Goal: Task Accomplishment & Management: Complete application form

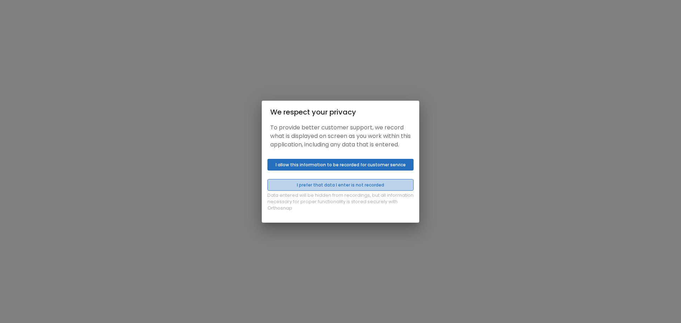
click at [360, 189] on button "I prefer that data I enter is not recorded" at bounding box center [340, 185] width 146 height 12
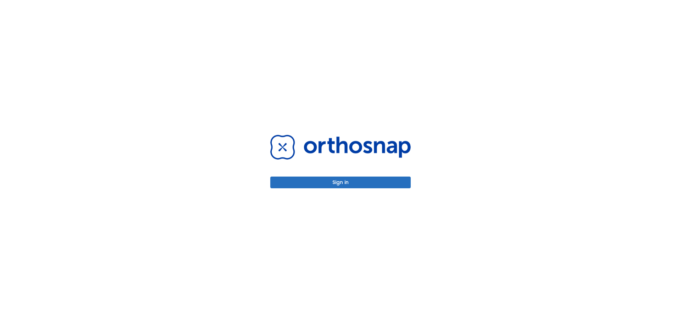
click at [359, 183] on button "Sign in" at bounding box center [340, 183] width 140 height 12
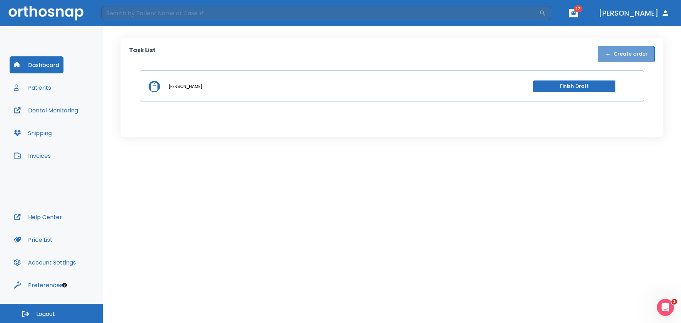
click at [626, 55] on button "Create order" at bounding box center [626, 54] width 57 height 16
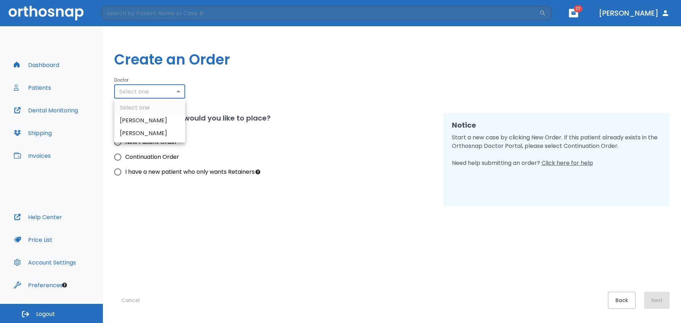
click at [165, 93] on body "​ 17 Dr. Conca Dashboard Patients Dental Monitoring Shipping Invoices Help Cent…" at bounding box center [340, 161] width 681 height 323
click at [262, 75] on div at bounding box center [340, 161] width 681 height 323
click at [154, 93] on body "​ 17 Dr. Conca Dashboard Patients Dental Monitoring Shipping Invoices Help Cent…" at bounding box center [340, 161] width 681 height 323
click at [273, 68] on div at bounding box center [340, 161] width 681 height 323
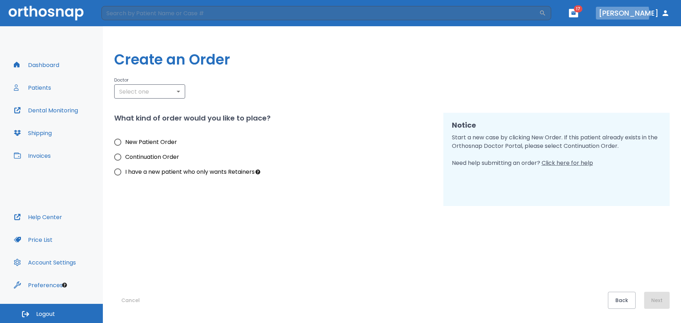
click at [645, 13] on button "Dr. Conca" at bounding box center [634, 13] width 77 height 13
click at [170, 92] on body "​ 17 Dr. Conca Dashboard Patients Dental Monitoring Shipping Invoices Help Cent…" at bounding box center [340, 161] width 681 height 323
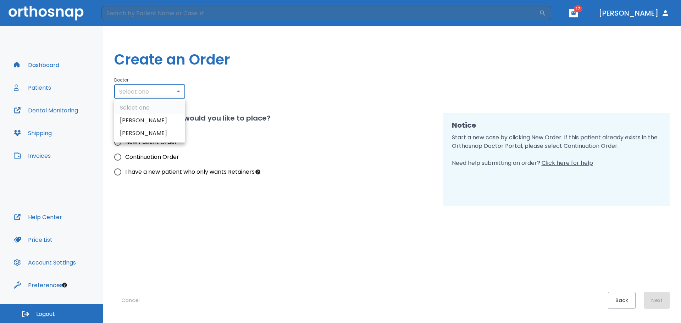
click at [161, 133] on li "Dr. Stan Heifetz" at bounding box center [149, 133] width 71 height 13
type input "1043"
click at [161, 142] on span "New Patient Order" at bounding box center [151, 142] width 52 height 9
click at [125, 142] on input "New Patient Order" at bounding box center [117, 142] width 15 height 15
radio input "true"
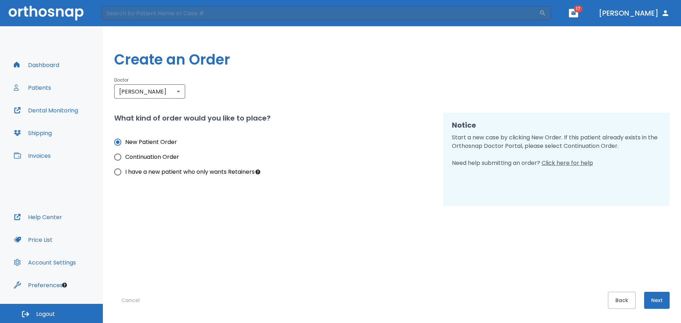
click at [656, 300] on button "Next" at bounding box center [657, 300] width 26 height 17
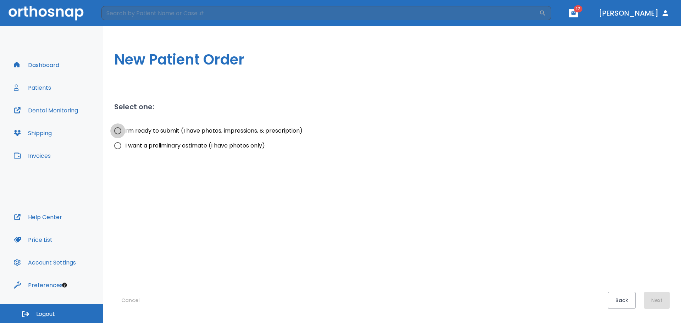
click at [118, 131] on input "I’m ready to submit (I have photos, impressions, & prescription)" at bounding box center [117, 130] width 15 height 15
radio input "true"
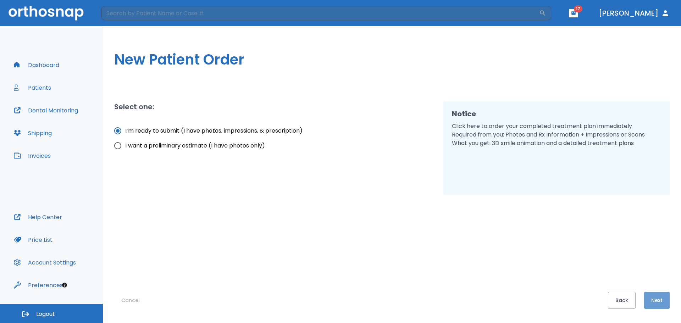
click at [654, 299] on button "Next" at bounding box center [657, 300] width 26 height 17
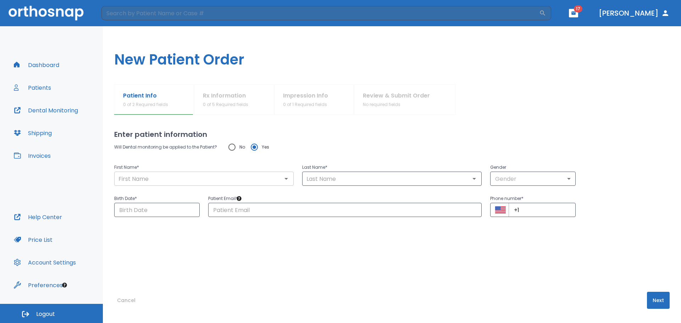
click at [137, 183] on input "text" at bounding box center [203, 179] width 175 height 10
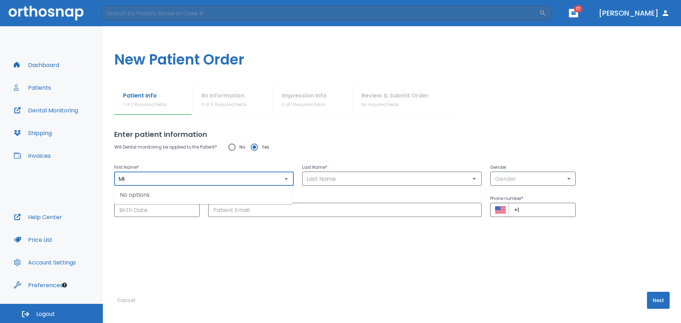
type input "M"
type input "Zoe"
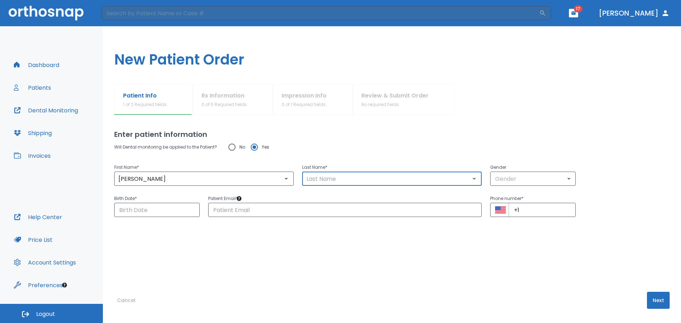
click at [321, 178] on input "text" at bounding box center [391, 179] width 175 height 10
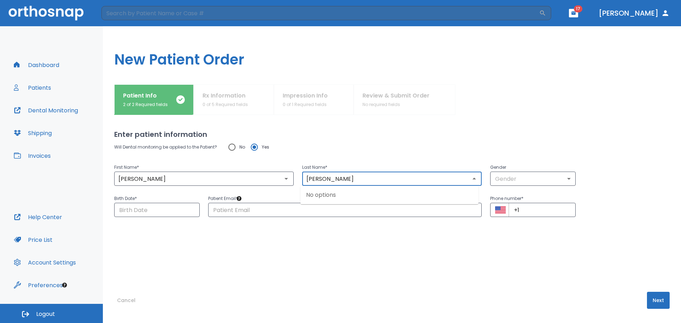
type input "Mintz"
click at [309, 275] on div "Enter patient information Will Dental monitoring be applied to the Patient? No …" at bounding box center [391, 219] width 555 height 208
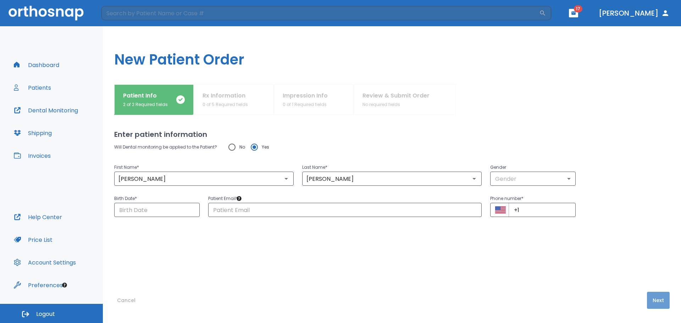
click at [647, 299] on button "Next" at bounding box center [658, 300] width 23 height 17
click at [231, 145] on input "No" at bounding box center [232, 147] width 15 height 15
radio input "true"
click at [656, 302] on button "Next" at bounding box center [658, 300] width 23 height 17
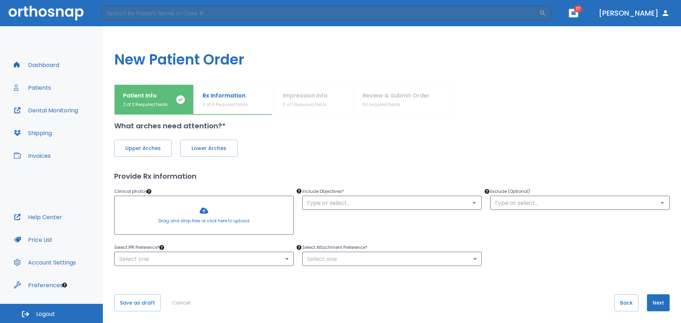
scroll to position [11, 0]
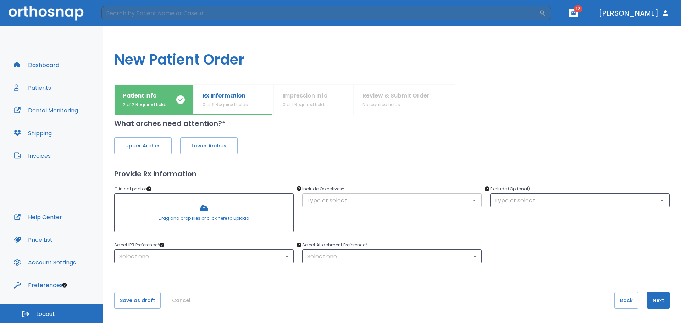
click at [408, 199] on input "text" at bounding box center [391, 200] width 175 height 10
click at [558, 96] on div at bounding box center [562, 99] width 214 height 31
click at [217, 145] on span "Lower Arches" at bounding box center [209, 145] width 43 height 7
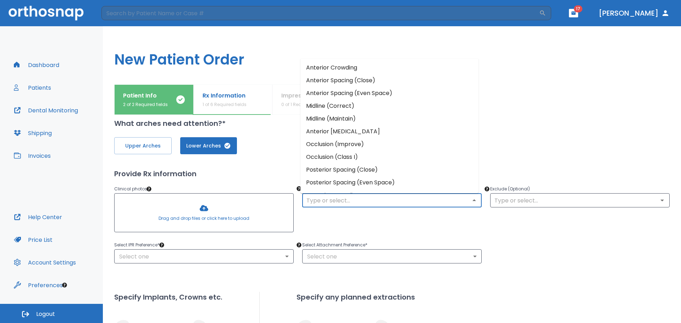
click at [382, 204] on input "text" at bounding box center [391, 200] width 175 height 10
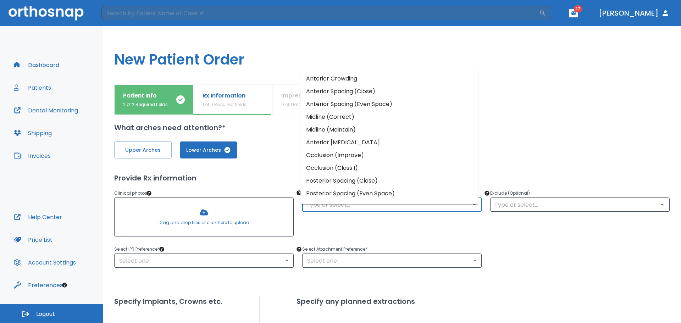
scroll to position [0, 0]
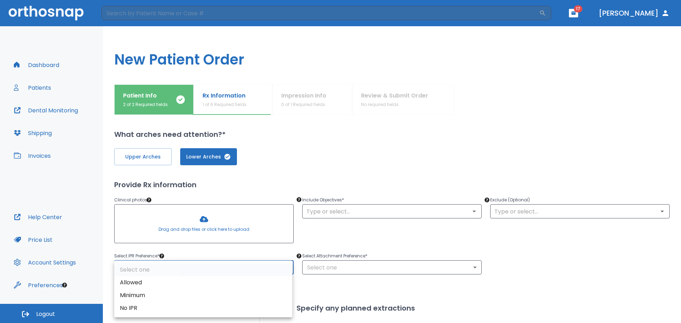
click at [197, 265] on body "​ 17 Dr. Conca Dashboard Patients Dental Monitoring Shipping Invoices Help Cent…" at bounding box center [340, 161] width 681 height 323
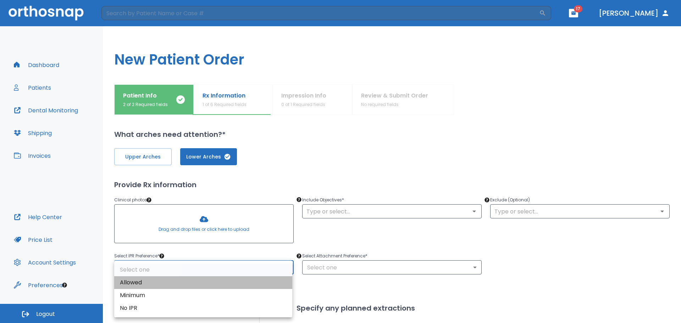
click at [129, 283] on li "Allowed" at bounding box center [203, 282] width 178 height 13
type input "1"
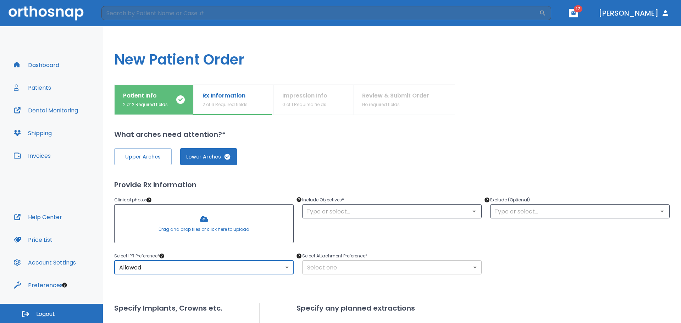
click at [424, 265] on body "​ 17 Dr. Conca Dashboard Patients Dental Monitoring Shipping Invoices Help Cent…" at bounding box center [340, 161] width 681 height 323
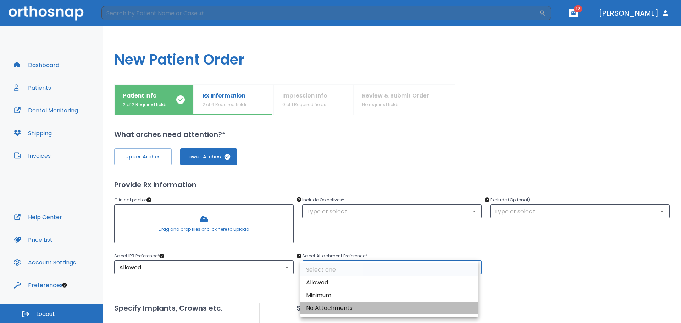
click at [343, 309] on li "No Attachments" at bounding box center [389, 308] width 178 height 13
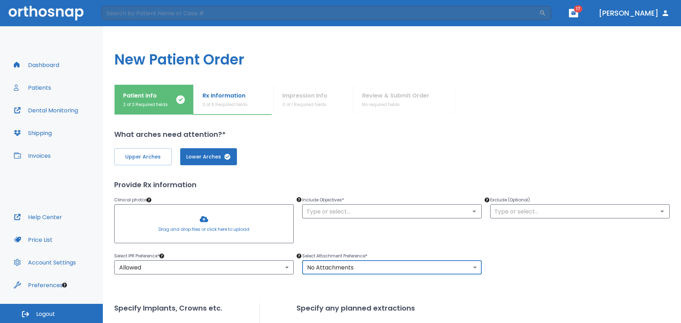
click at [358, 270] on body "​ 17 Dr. Conca Dashboard Patients Dental Monitoring Shipping Invoices Help Cent…" at bounding box center [340, 161] width 681 height 323
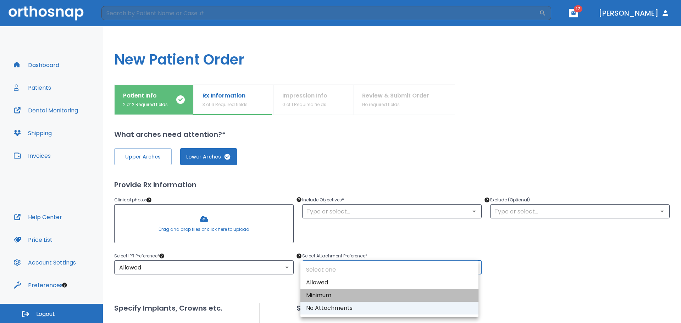
click at [348, 295] on li "Minimum" at bounding box center [389, 295] width 178 height 13
type input "2"
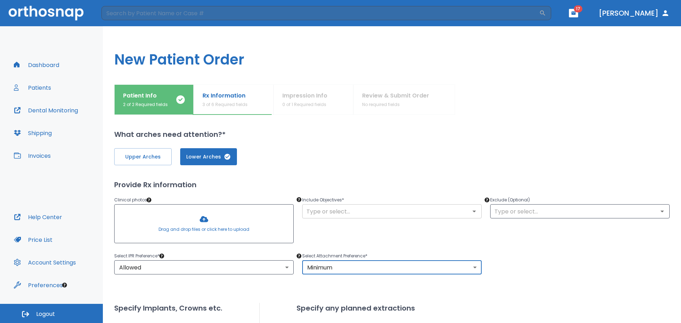
click at [353, 211] on input "text" at bounding box center [391, 211] width 175 height 10
click at [428, 43] on h1 "New Patient Order" at bounding box center [392, 55] width 578 height 58
click at [205, 217] on div at bounding box center [204, 224] width 179 height 38
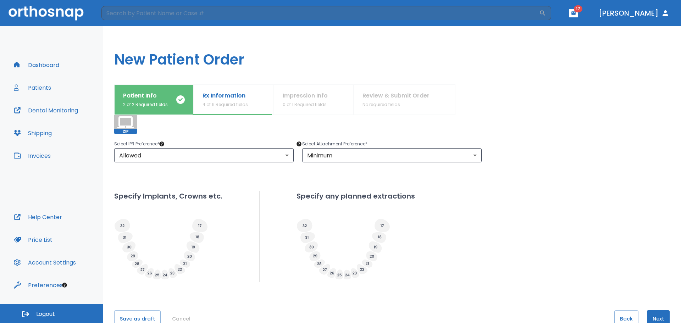
scroll to position [142, 0]
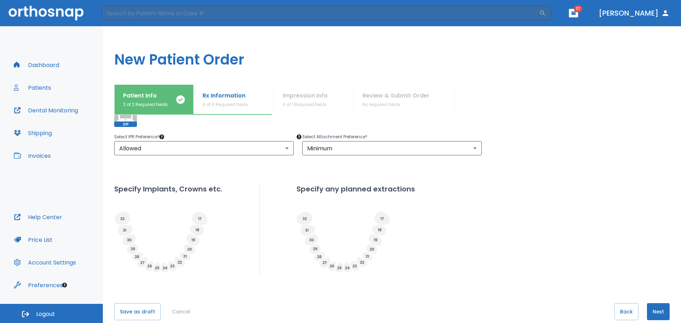
click at [656, 309] on button "Next" at bounding box center [658, 311] width 23 height 17
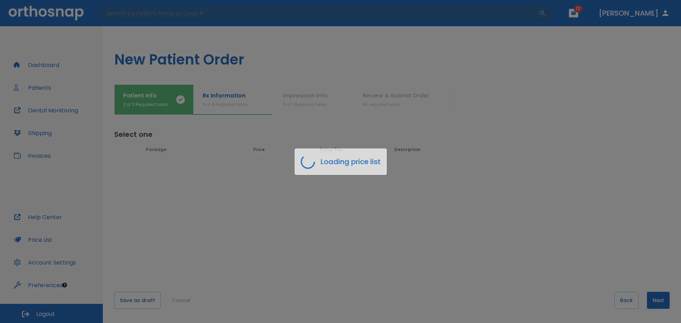
scroll to position [0, 0]
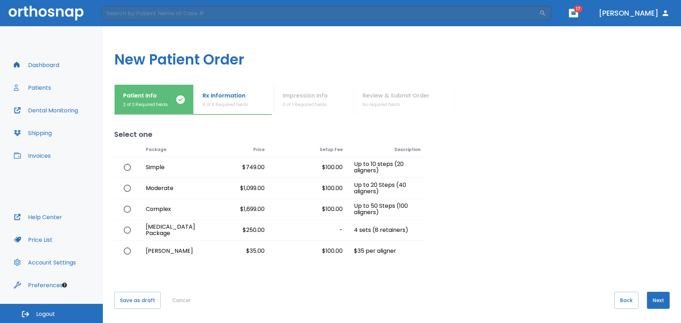
click at [127, 169] on input "radio" at bounding box center [127, 167] width 15 height 15
radio input "true"
click at [660, 299] on button "Next" at bounding box center [658, 300] width 23 height 17
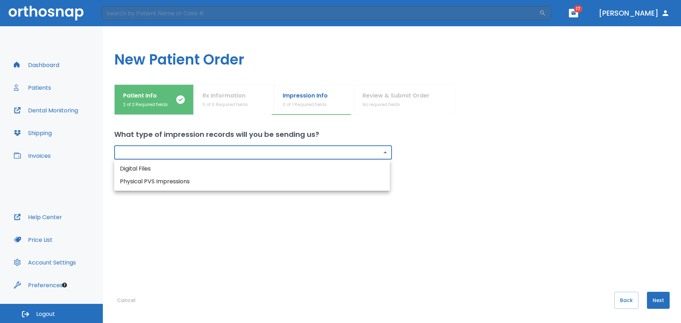
click at [255, 151] on body "​ 17 Dr. Conca Dashboard Patients Dental Monitoring Shipping Invoices Help Cent…" at bounding box center [340, 161] width 681 height 323
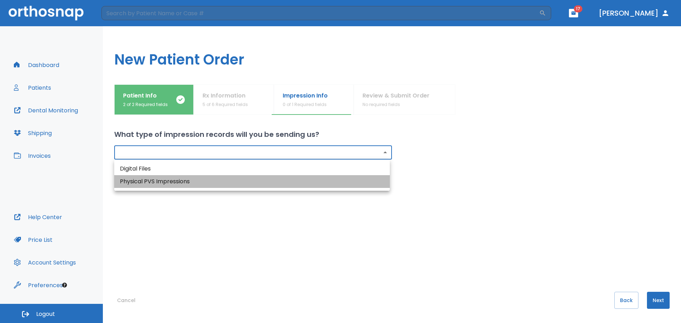
click at [166, 181] on li "Physical PVS Impressions" at bounding box center [252, 181] width 276 height 13
type input "physical"
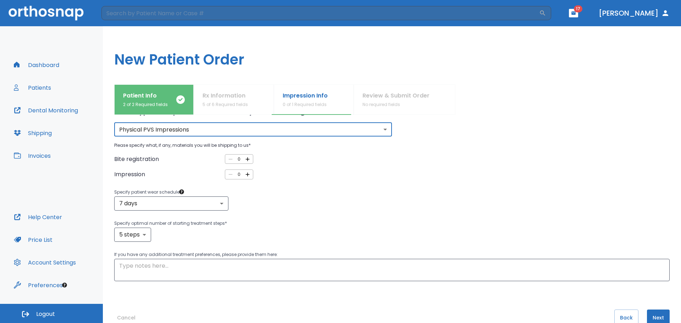
scroll to position [35, 0]
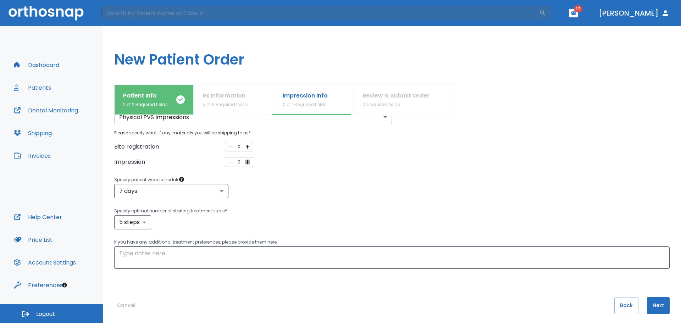
click at [246, 163] on icon "button" at bounding box center [247, 162] width 4 height 4
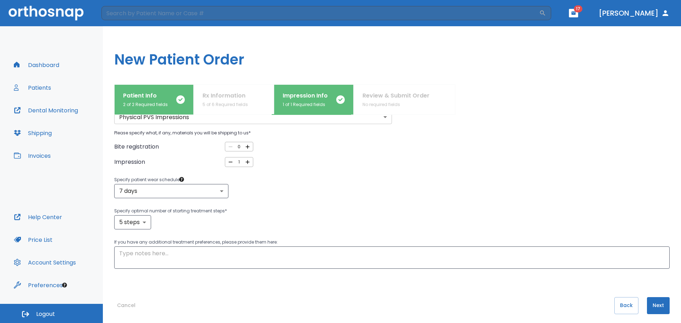
click at [246, 163] on icon "button" at bounding box center [247, 162] width 4 height 4
type input "2"
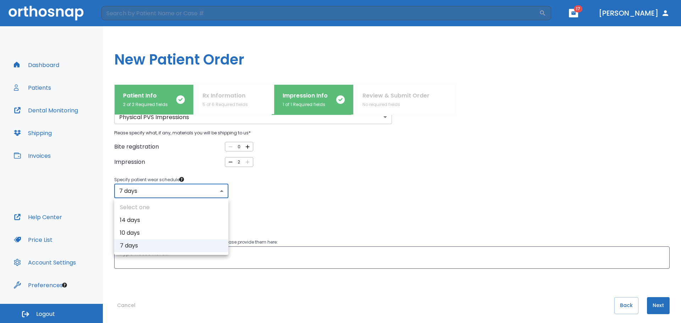
click at [217, 192] on body "​ 17 Dr. Conca Dashboard Patients Dental Monitoring Shipping Invoices Help Cent…" at bounding box center [340, 161] width 681 height 323
click at [150, 232] on li "10 days" at bounding box center [171, 233] width 114 height 13
type input "2"
click at [286, 188] on div "10 days 2 ​" at bounding box center [391, 191] width 555 height 14
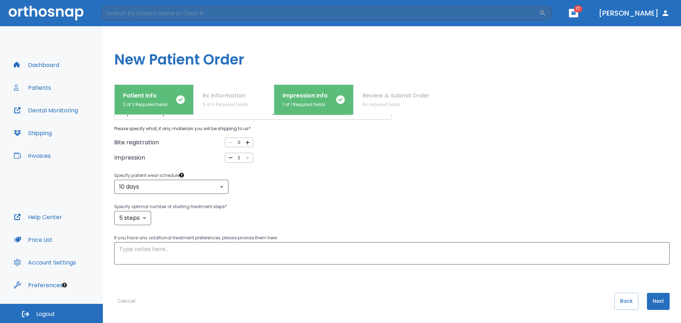
scroll to position [41, 0]
click at [290, 192] on div "10 days 2 ​" at bounding box center [391, 186] width 555 height 14
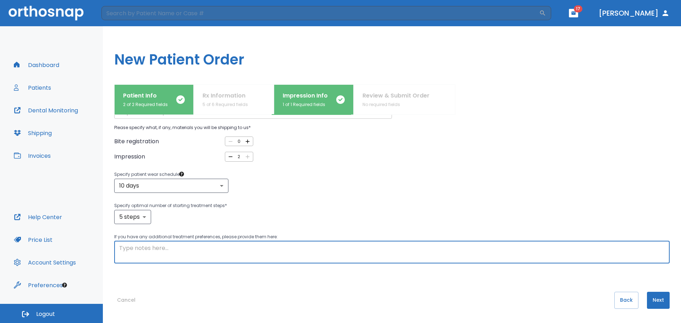
click at [133, 250] on textarea at bounding box center [391, 252] width 545 height 16
click at [119, 249] on textarea "align 22-27" at bounding box center [391, 252] width 545 height 16
type textarea "perfectly align 22-27"
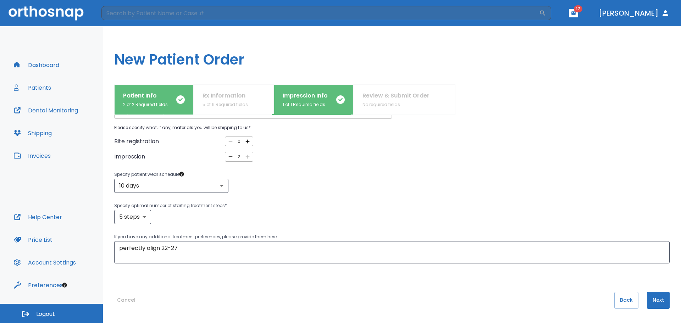
click at [565, 288] on div "What type of impression records will you be sending us? Physical PVS Impression…" at bounding box center [391, 219] width 555 height 208
click at [655, 299] on button "Next" at bounding box center [658, 300] width 23 height 17
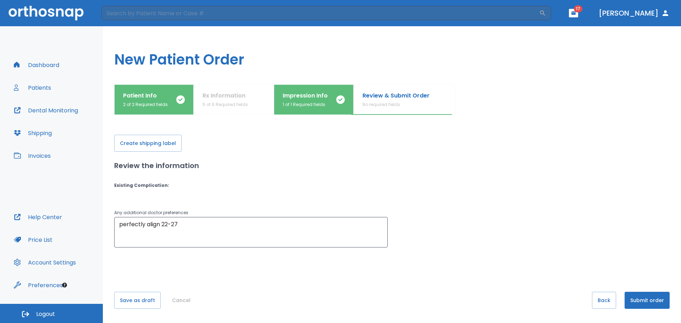
scroll to position [0, 0]
click at [655, 299] on button "Submit order" at bounding box center [647, 300] width 45 height 17
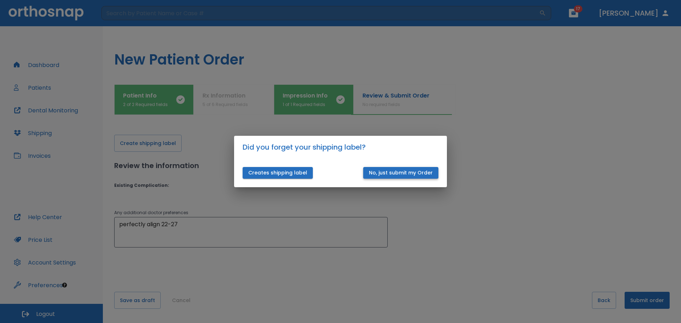
click at [416, 171] on button "No, just submit my Order" at bounding box center [400, 173] width 75 height 12
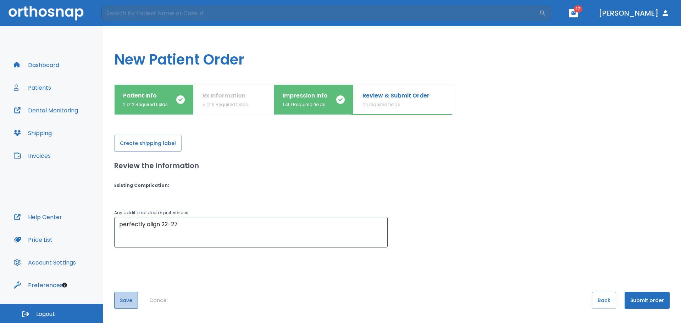
click at [133, 302] on button "Save" at bounding box center [126, 300] width 24 height 17
click at [644, 303] on button "Submit order" at bounding box center [647, 300] width 45 height 17
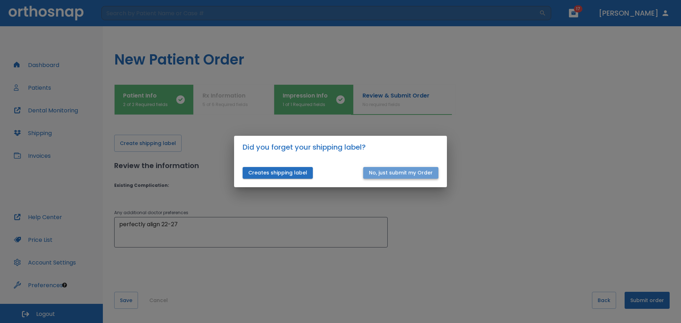
click at [407, 171] on button "No, just submit my Order" at bounding box center [400, 173] width 75 height 12
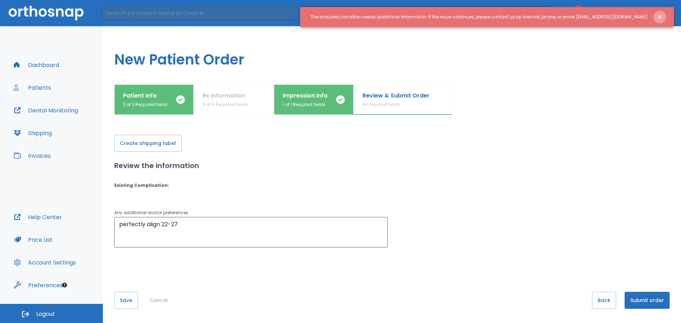
click at [658, 15] on icon "Close notification" at bounding box center [660, 17] width 4 height 4
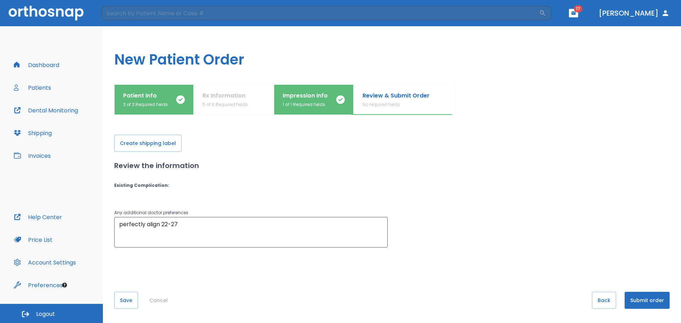
click at [644, 14] on button "Dr. Conca" at bounding box center [634, 13] width 77 height 13
click at [125, 302] on button "Save" at bounding box center [126, 300] width 24 height 17
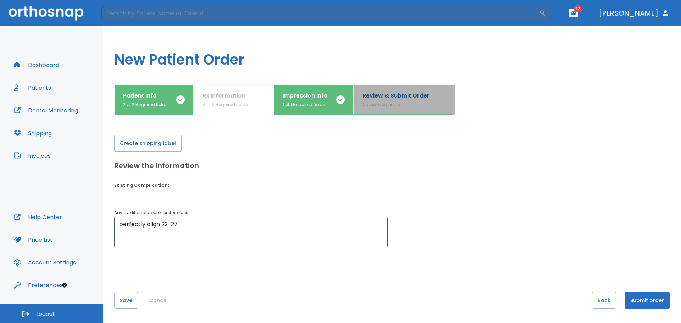
click at [394, 95] on p "Review & Submit Order" at bounding box center [395, 96] width 67 height 9
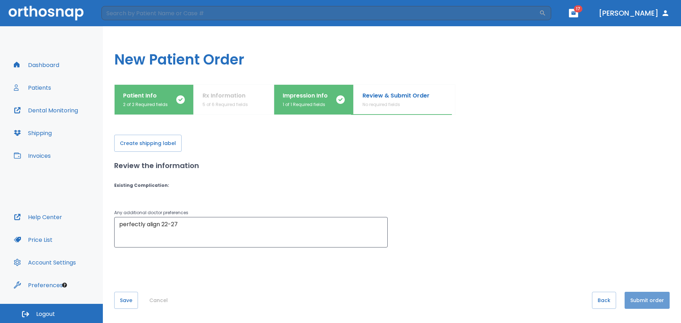
click at [634, 298] on button "Submit order" at bounding box center [647, 300] width 45 height 17
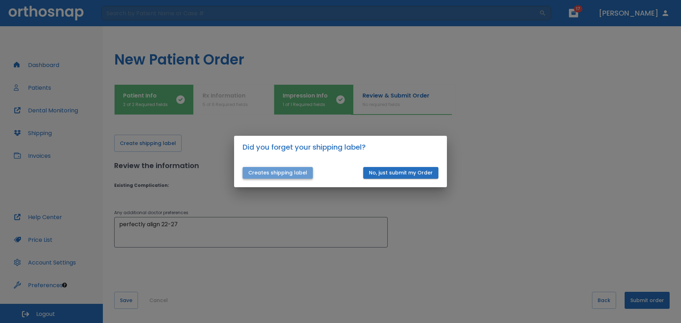
click at [293, 173] on button "Creates shipping label" at bounding box center [278, 173] width 70 height 12
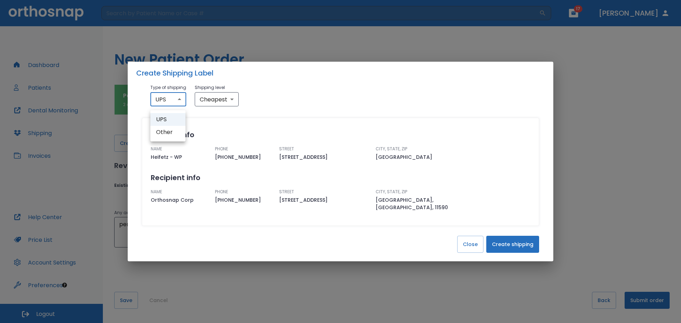
click at [179, 103] on body "​ 17 Dr. Conca Dashboard Patients Dental Monitoring Shipping Invoices Help Cent…" at bounding box center [340, 161] width 681 height 323
click at [169, 137] on li "Other" at bounding box center [167, 132] width 35 height 13
click at [179, 158] on span "Heifetz - WP" at bounding box center [180, 157] width 59 height 7
click at [171, 100] on body "​ 17 Dr. Conca Dashboard Patients Dental Monitoring Shipping Invoices Help Cent…" at bounding box center [340, 161] width 681 height 323
click at [166, 119] on li "UPS" at bounding box center [167, 119] width 35 height 13
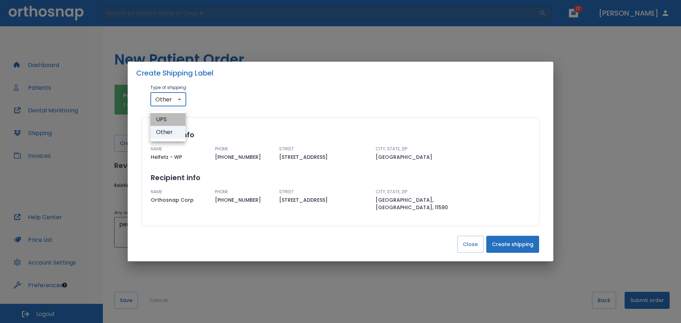
type input "UPS"
click at [268, 112] on div "Type of shipping UPS UPS ​ Shipping level Cheapest cheapest ​ Shipper info NAME…" at bounding box center [340, 155] width 409 height 142
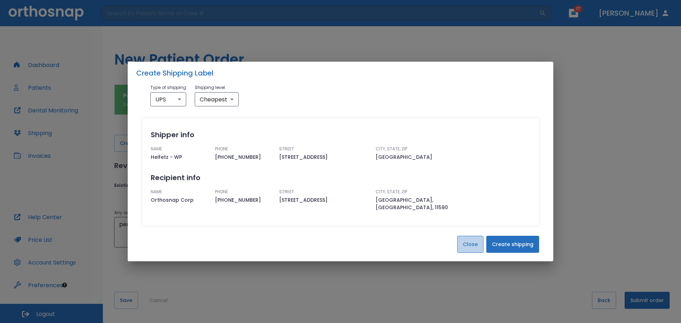
click at [468, 240] on button "Close" at bounding box center [470, 244] width 26 height 17
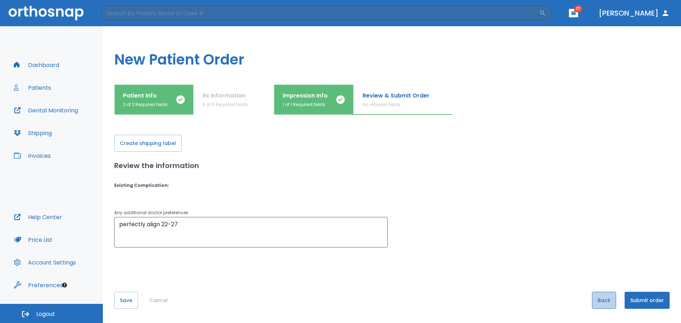
click at [596, 300] on button "Back" at bounding box center [604, 300] width 24 height 17
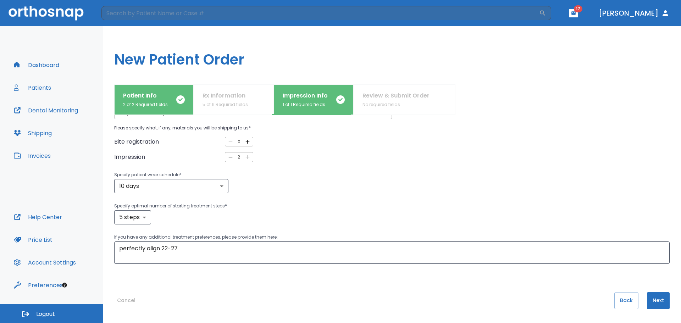
scroll to position [41, 0]
click at [624, 299] on button "Back" at bounding box center [626, 300] width 24 height 17
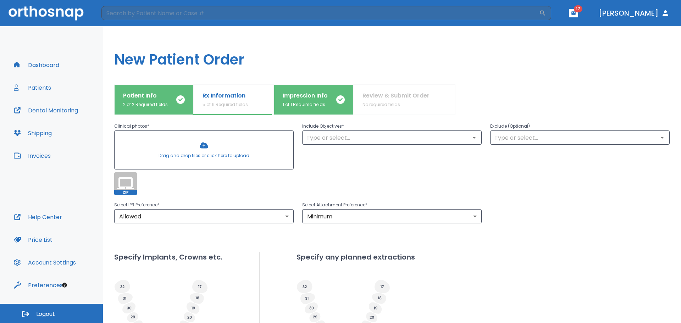
scroll to position [153, 0]
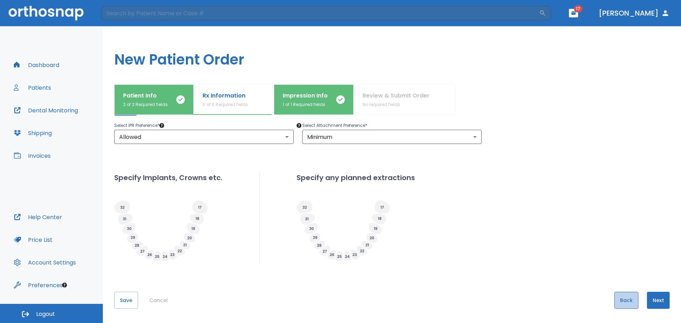
click at [619, 299] on button "Back" at bounding box center [626, 300] width 24 height 17
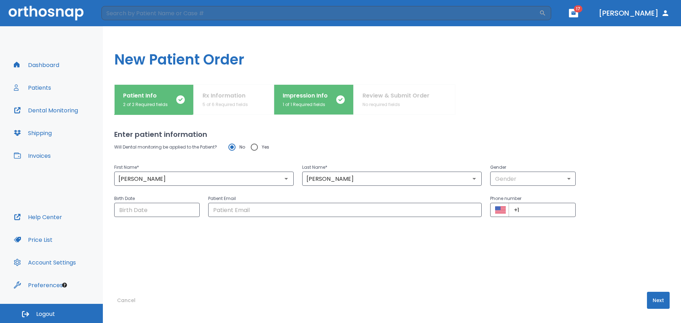
scroll to position [0, 0]
click at [125, 298] on button "Cancel" at bounding box center [126, 300] width 24 height 17
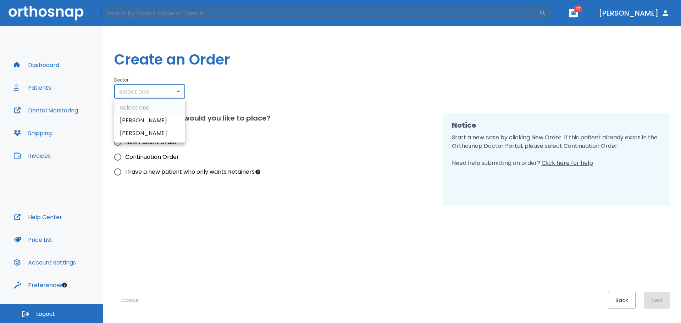
click at [170, 92] on body "​ 17 Dr. Conca Dashboard Patients Dental Monitoring Shipping Invoices Help Cent…" at bounding box center [340, 161] width 681 height 323
click at [146, 122] on li "Stan Heifetz" at bounding box center [149, 120] width 71 height 13
type input "903"
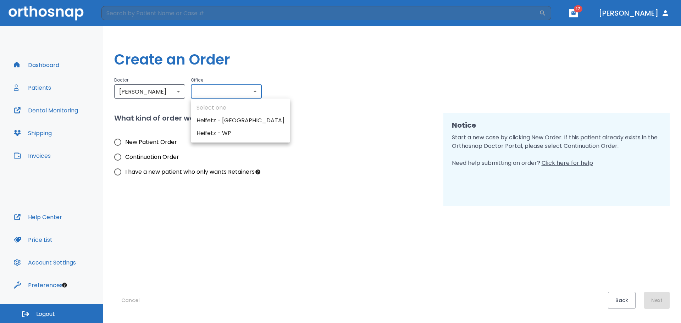
click at [218, 93] on body "​ 17 Dr. Conca Dashboard Patients Dental Monitoring Shipping Invoices Help Cent…" at bounding box center [340, 161] width 681 height 323
click at [219, 120] on li "Heifetz - NYC" at bounding box center [240, 120] width 99 height 13
type input "896"
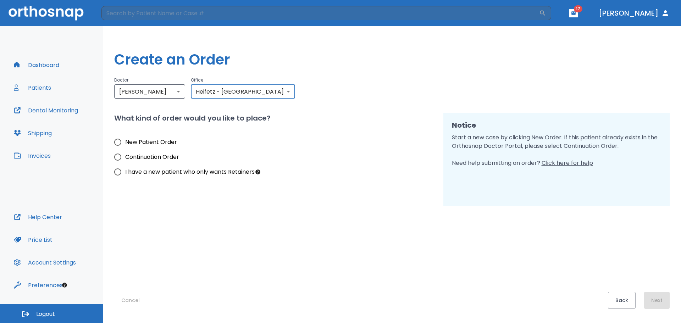
click at [116, 145] on input "New Patient Order" at bounding box center [117, 142] width 15 height 15
radio input "true"
click at [658, 302] on button "Next" at bounding box center [657, 300] width 26 height 17
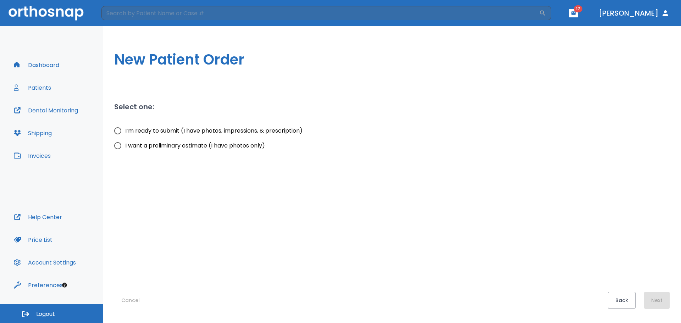
click at [223, 147] on span "I want a preliminary estimate (I have photos only)" at bounding box center [195, 146] width 140 height 9
click at [125, 147] on input "I want a preliminary estimate (I have photos only)" at bounding box center [117, 145] width 15 height 15
radio input "true"
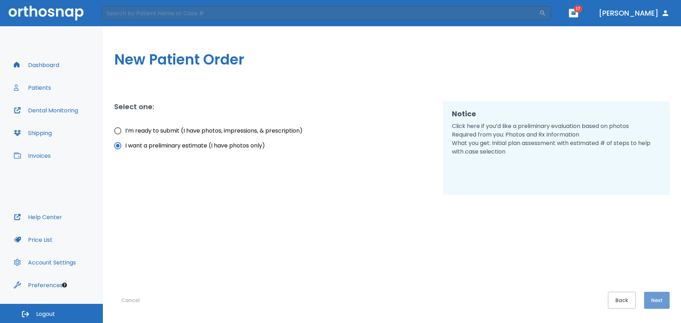
click at [655, 302] on button "Next" at bounding box center [657, 300] width 26 height 17
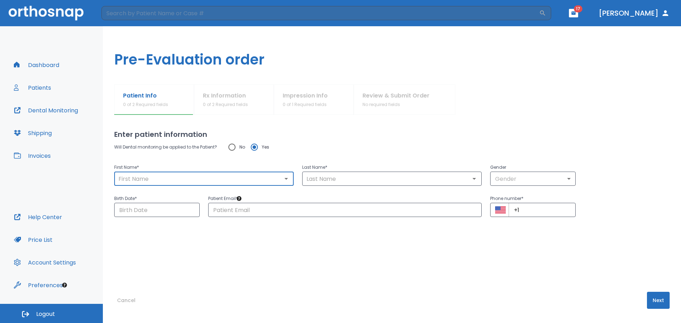
click at [179, 179] on input "text" at bounding box center [203, 179] width 175 height 10
type input "Zoe"
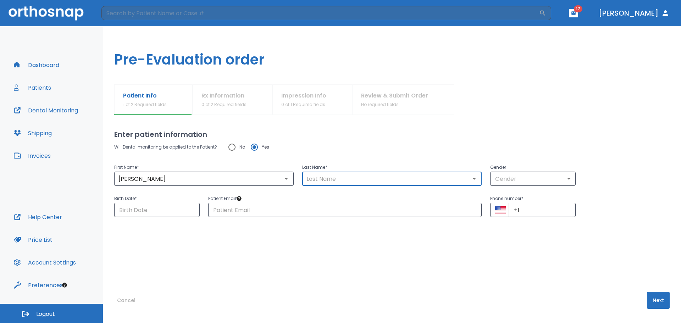
click at [328, 181] on input "text" at bounding box center [391, 179] width 175 height 10
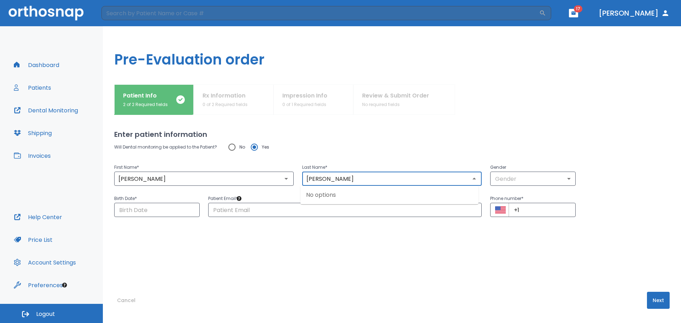
type input "Mintz"
click at [330, 263] on div "Will Dental monitoring be applied to the Patient? No Yes First Name * Zoe ​ Las…" at bounding box center [391, 202] width 555 height 124
click at [231, 146] on input "No" at bounding box center [232, 147] width 15 height 15
radio input "true"
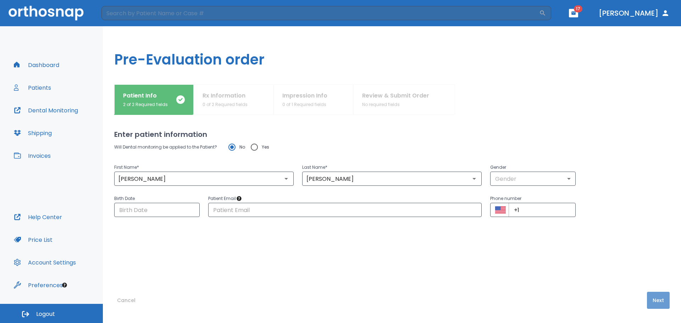
click at [653, 299] on button "Next" at bounding box center [658, 300] width 23 height 17
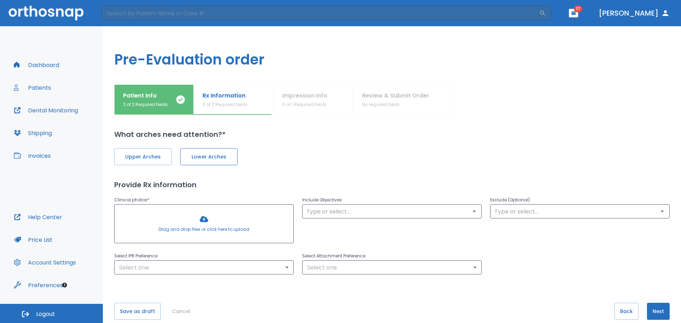
click at [218, 155] on span "Lower Arches" at bounding box center [209, 156] width 43 height 7
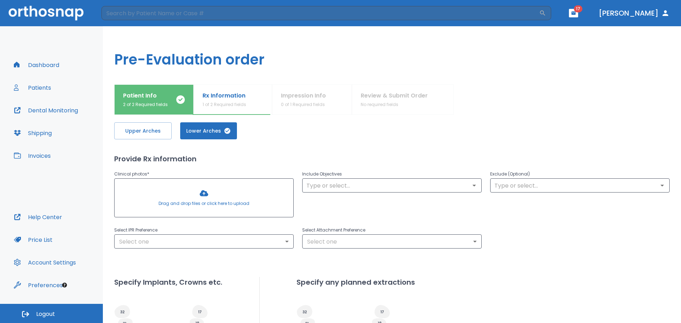
scroll to position [71, 0]
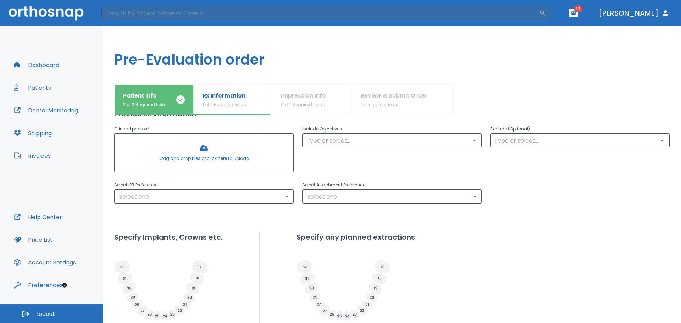
click at [200, 149] on div at bounding box center [204, 153] width 179 height 38
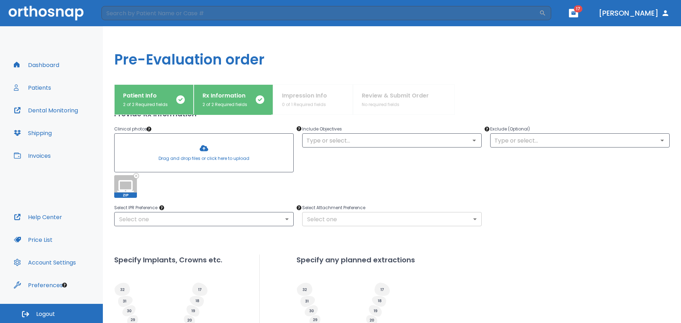
click at [363, 217] on body "​ 17 Dr. Conca Dashboard Patients Dental Monitoring Shipping Invoices Help Cent…" at bounding box center [340, 161] width 681 height 323
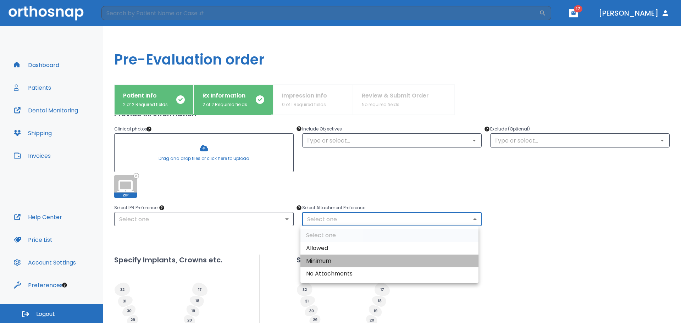
click at [345, 261] on li "Minimum" at bounding box center [389, 261] width 178 height 13
type input "2"
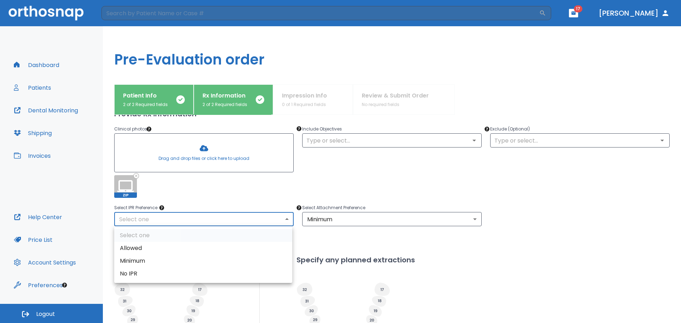
click at [211, 218] on body "​ 17 Dr. Conca Dashboard Patients Dental Monitoring Shipping Invoices Help Cent…" at bounding box center [340, 161] width 681 height 323
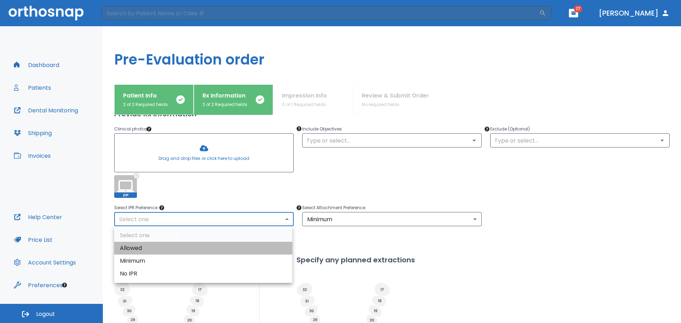
click at [170, 245] on li "Allowed" at bounding box center [203, 248] width 178 height 13
type input "1"
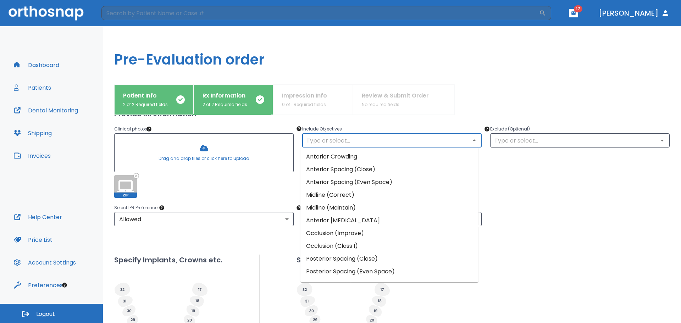
click at [349, 141] on input "text" at bounding box center [391, 140] width 175 height 10
click at [343, 158] on li "Anterior Crowding" at bounding box center [389, 156] width 178 height 13
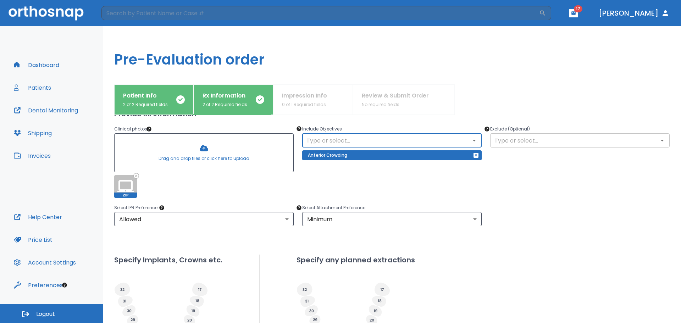
click at [505, 142] on input "text" at bounding box center [579, 140] width 175 height 10
click at [533, 75] on h1 "Pre-Evaluation order" at bounding box center [392, 55] width 578 height 58
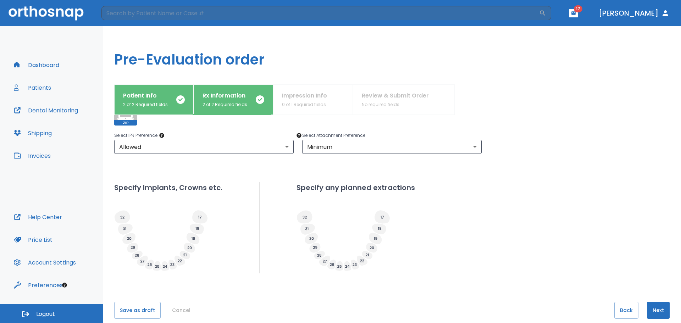
scroll to position [153, 0]
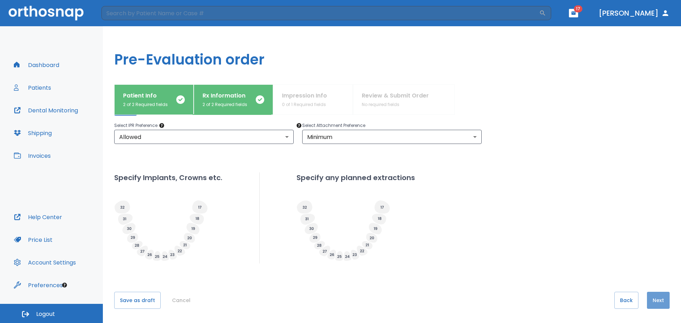
click at [653, 299] on button "Next" at bounding box center [658, 300] width 23 height 17
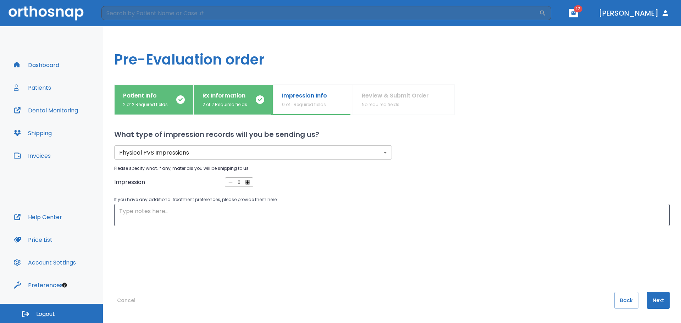
click at [246, 181] on icon "button" at bounding box center [247, 182] width 4 height 4
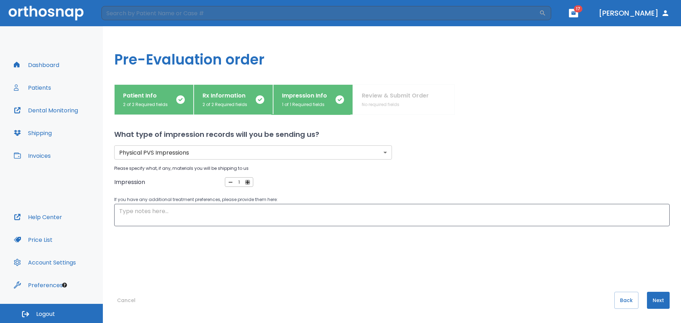
click at [246, 181] on icon "button" at bounding box center [247, 182] width 4 height 4
type input "2"
click at [268, 276] on div "What type of impression records will you be sending us? Physical PVS Impression…" at bounding box center [391, 219] width 555 height 208
click at [136, 210] on textarea at bounding box center [391, 215] width 545 height 16
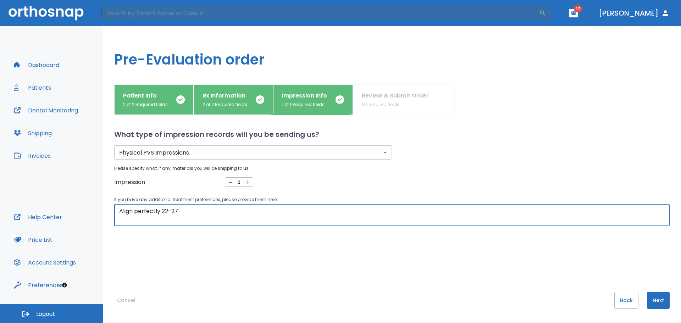
type textarea "Align perfectly 22-27"
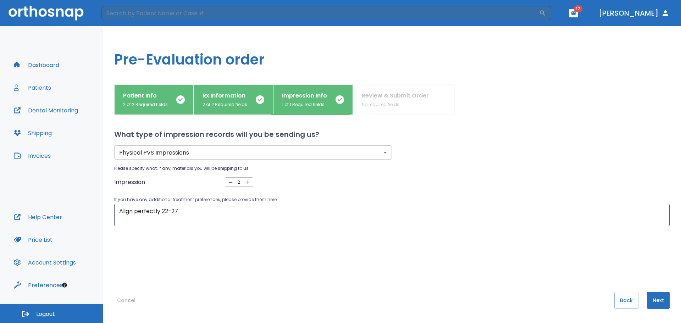
click at [227, 260] on div "Physical PVS Impressions physical ​ Please specify what, if any, materials you …" at bounding box center [391, 202] width 555 height 124
click at [649, 301] on button "Next" at bounding box center [658, 300] width 23 height 17
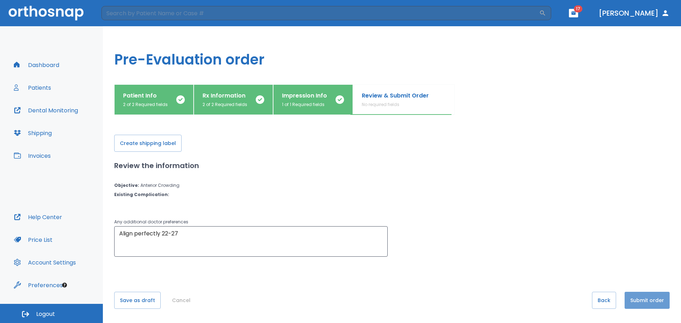
click at [645, 300] on button "Submit order" at bounding box center [647, 300] width 45 height 17
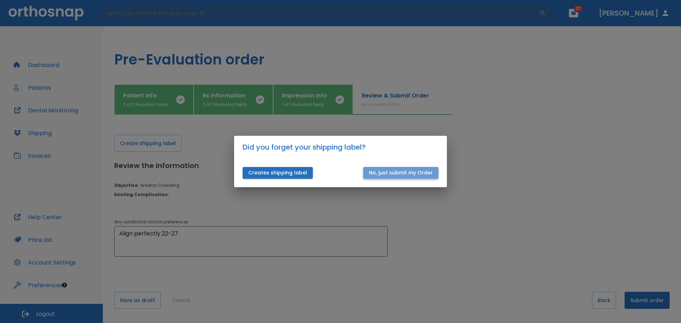
click at [429, 171] on button "No, just submit my Order" at bounding box center [400, 173] width 75 height 12
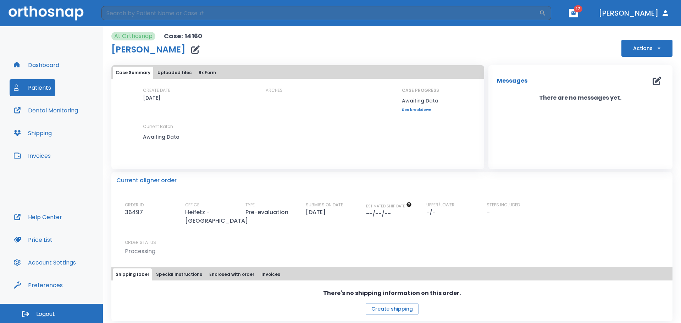
click at [635, 47] on button "Actions" at bounding box center [646, 48] width 51 height 17
click at [643, 68] on p "Print Case label" at bounding box center [643, 68] width 33 height 6
